Goal: Obtain resource: Obtain resource

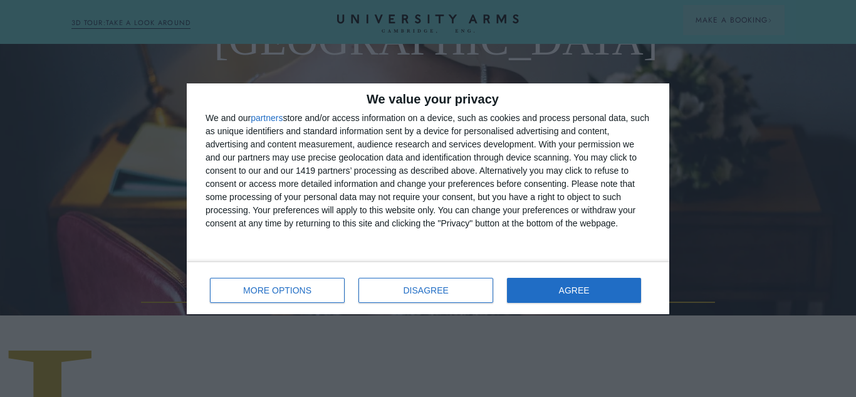
scroll to position [209, 0]
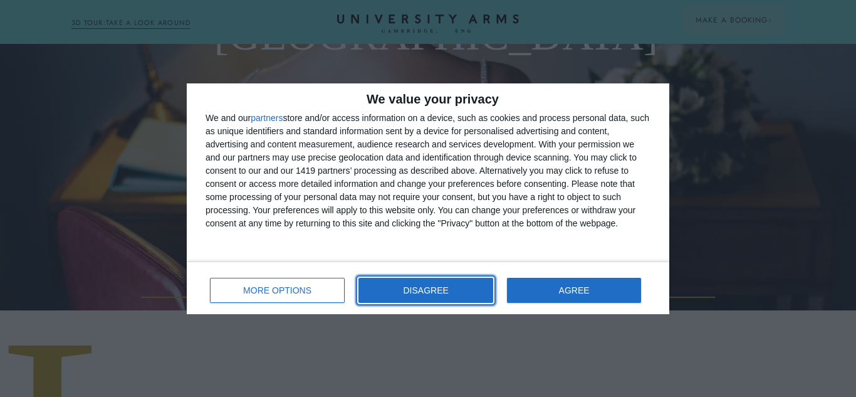
click at [433, 291] on span "DISAGREE" at bounding box center [426, 290] width 45 height 9
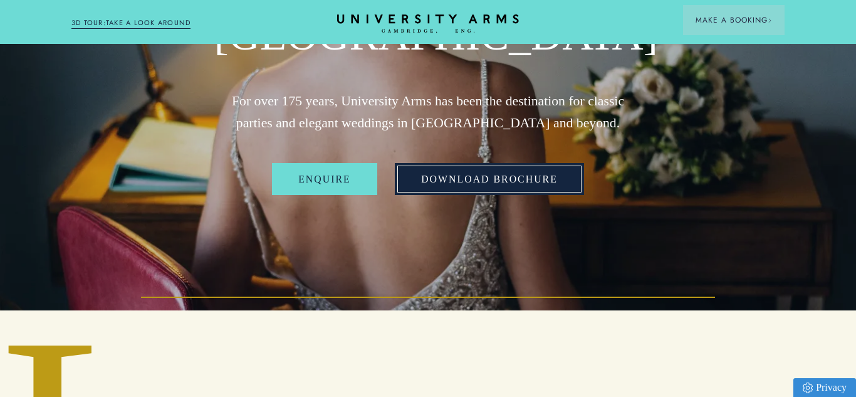
click at [482, 177] on link "Download Brochure" at bounding box center [489, 179] width 189 height 32
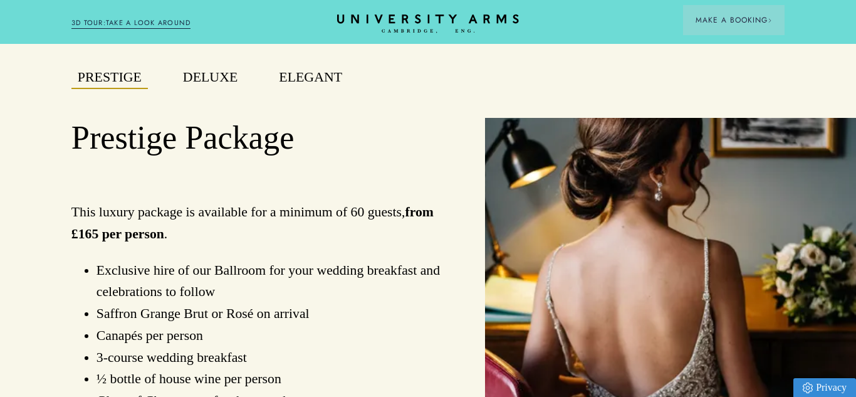
scroll to position [936, 0]
click at [199, 85] on button "Deluxe" at bounding box center [210, 79] width 67 height 22
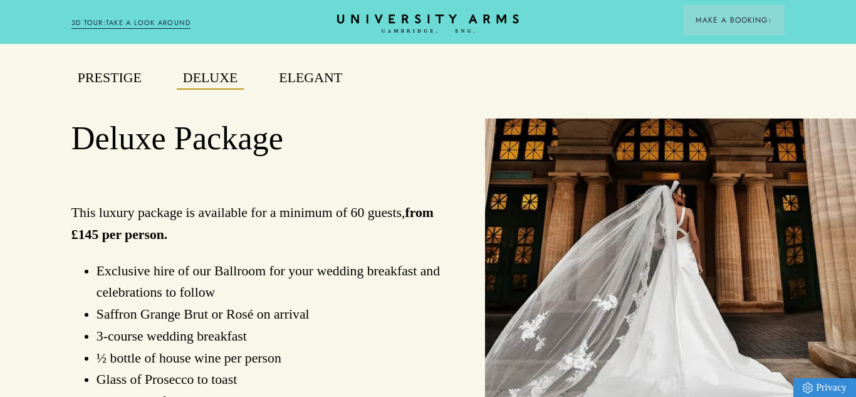
click at [295, 83] on button "Elegant" at bounding box center [311, 79] width 76 height 22
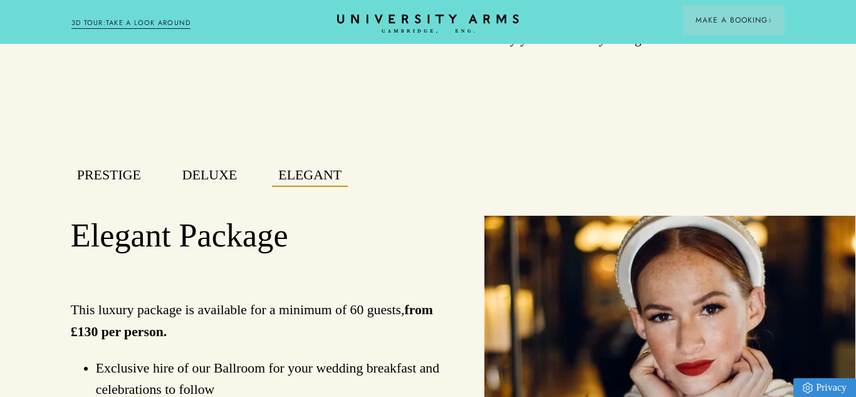
scroll to position [843, 1]
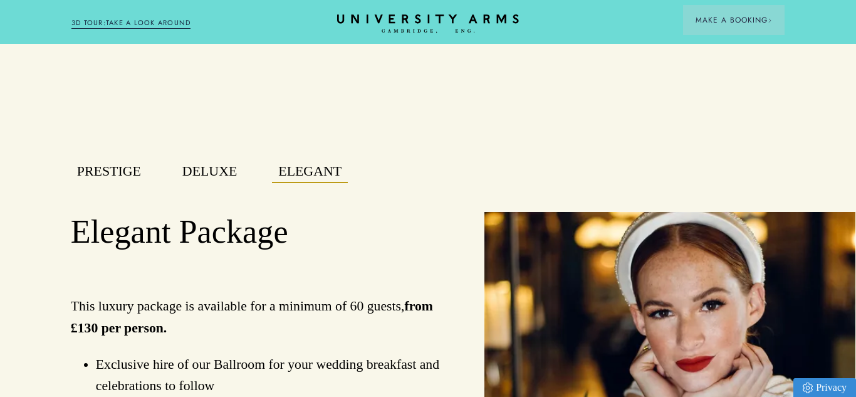
click at [196, 166] on button "Deluxe" at bounding box center [209, 172] width 67 height 22
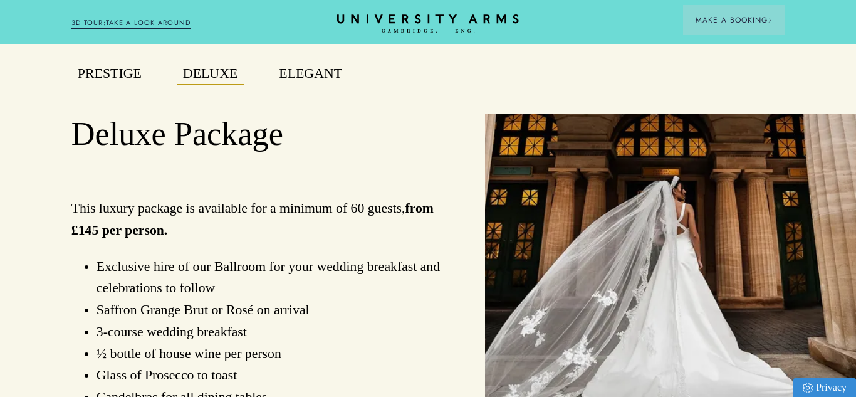
scroll to position [938, 0]
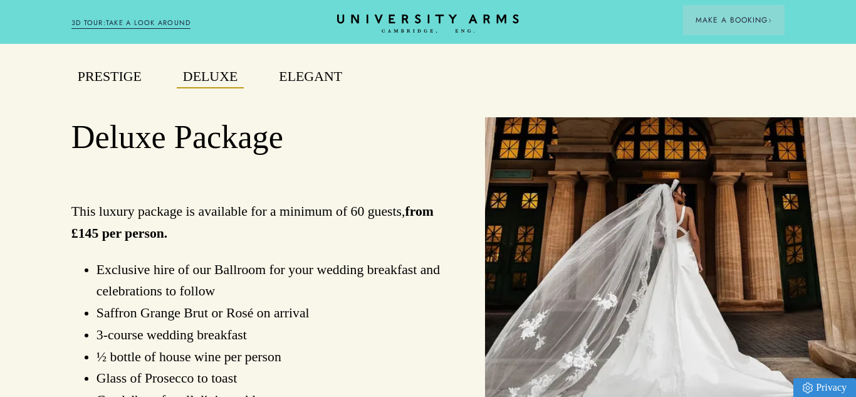
click at [319, 73] on button "Elegant" at bounding box center [311, 77] width 76 height 22
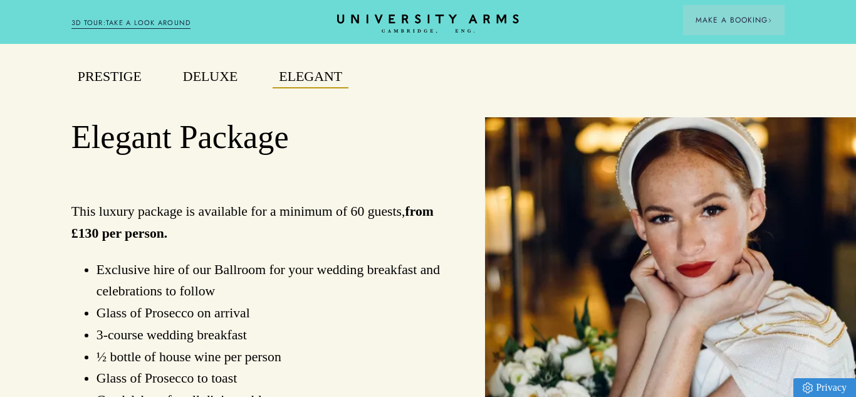
click at [218, 78] on button "Deluxe" at bounding box center [210, 77] width 67 height 22
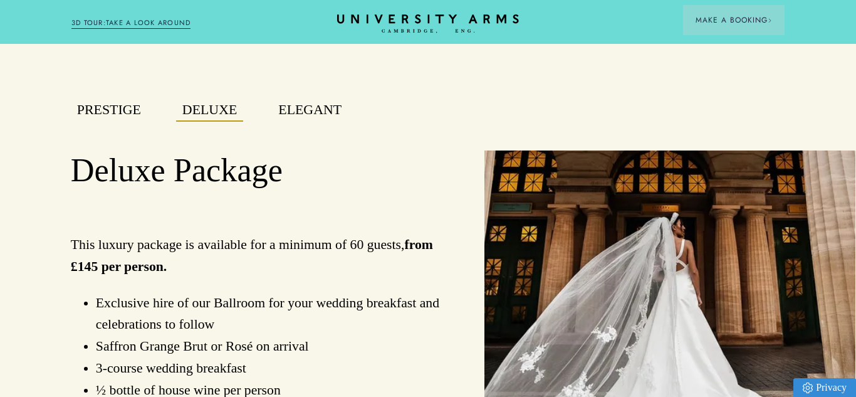
scroll to position [901, 1]
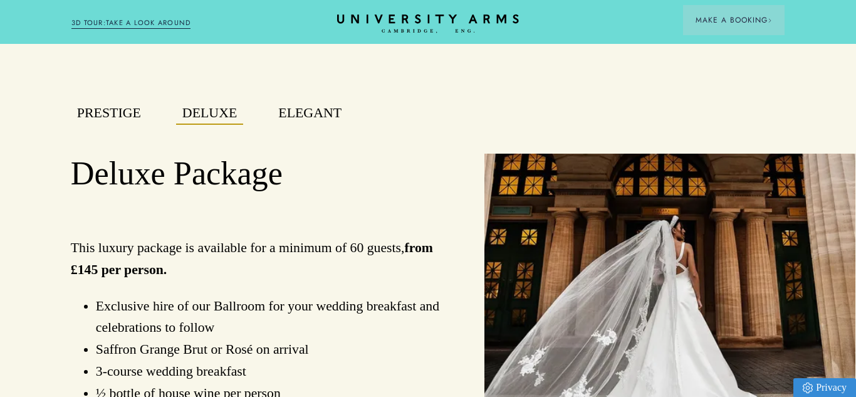
click at [298, 115] on button "Elegant" at bounding box center [310, 114] width 76 height 22
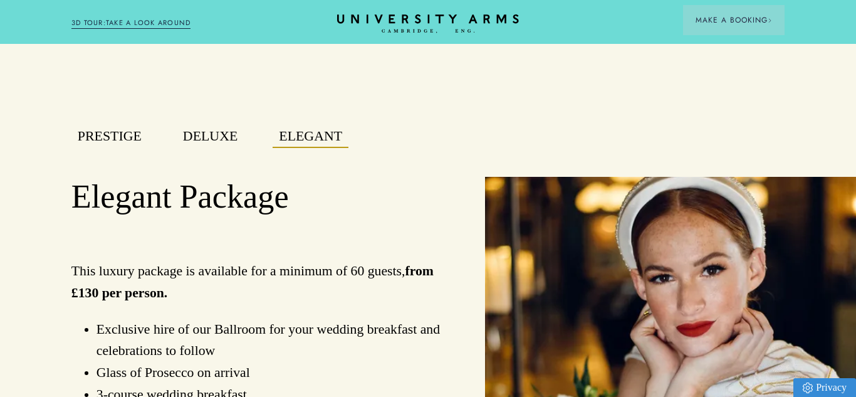
scroll to position [876, 0]
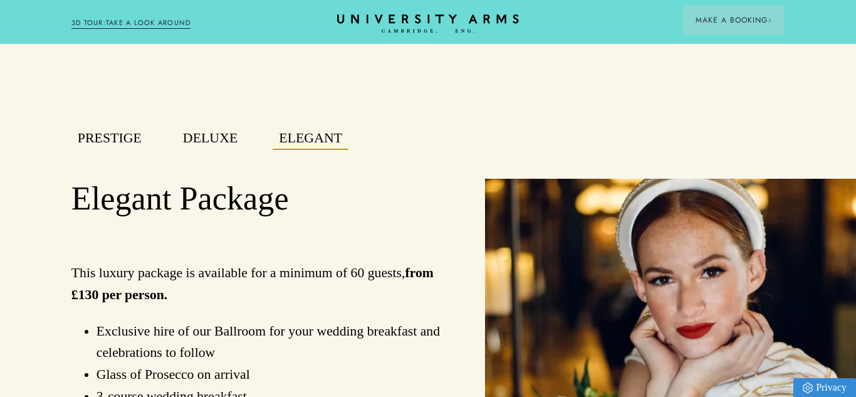
click at [116, 135] on button "Prestige" at bounding box center [109, 139] width 76 height 22
